Goal: Task Accomplishment & Management: Complete application form

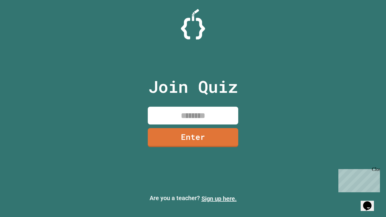
click at [219, 199] on link "Sign up here." at bounding box center [218, 198] width 35 height 7
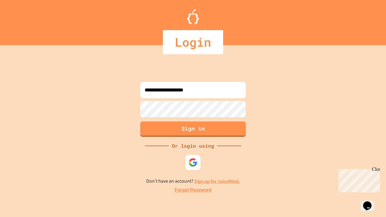
type input "**********"
